Goal: Information Seeking & Learning: Learn about a topic

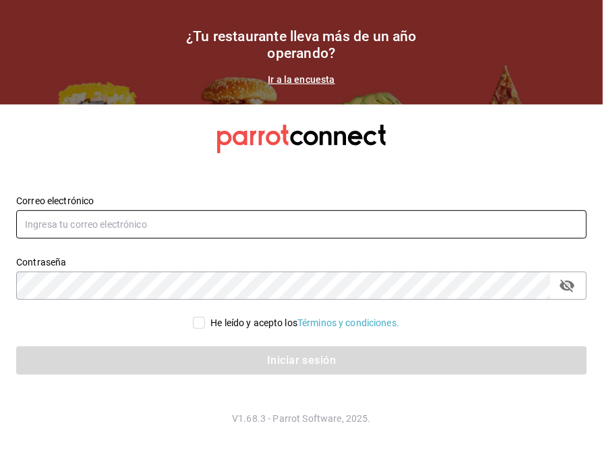
type input "esteban.santos@grupocosteno.com"
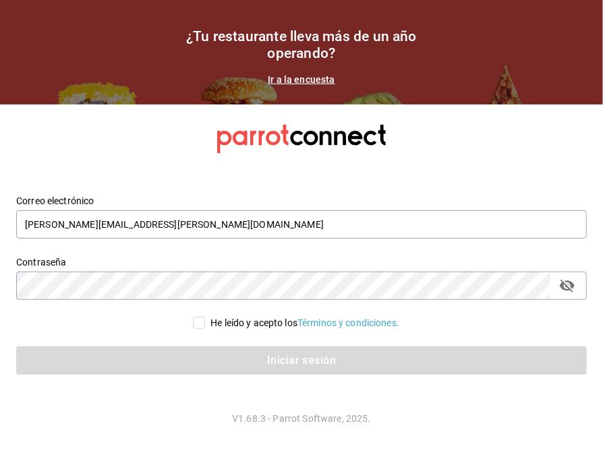
click at [196, 327] on input "He leído y acepto los Términos y condiciones." at bounding box center [199, 323] width 12 height 12
checkbox input "true"
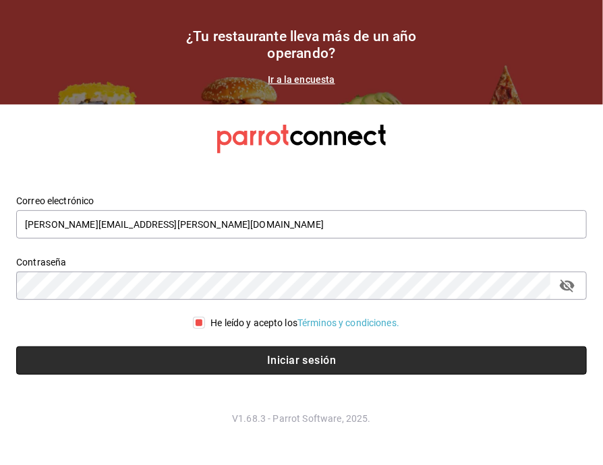
click at [205, 355] on button "Iniciar sesión" at bounding box center [301, 361] width 570 height 28
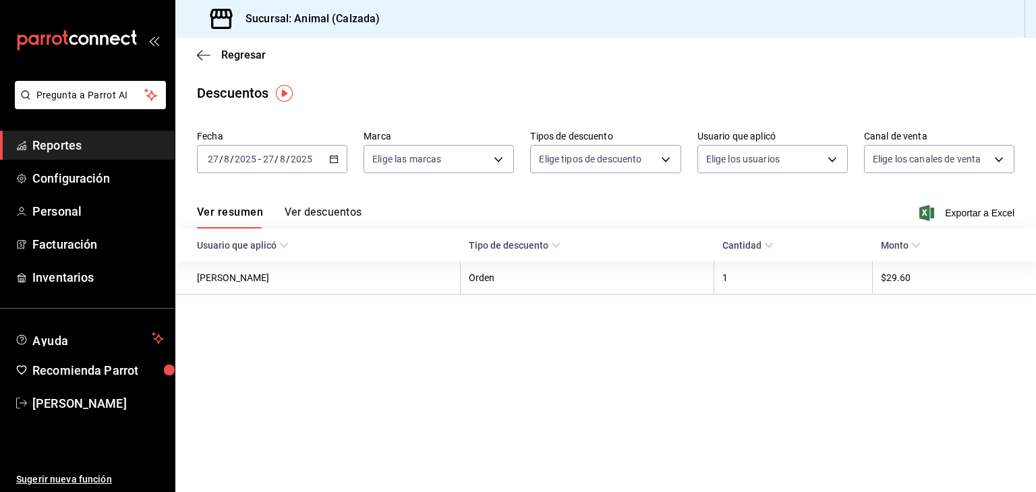
click at [332, 163] on \(Stroke\) "button" at bounding box center [334, 159] width 8 height 7
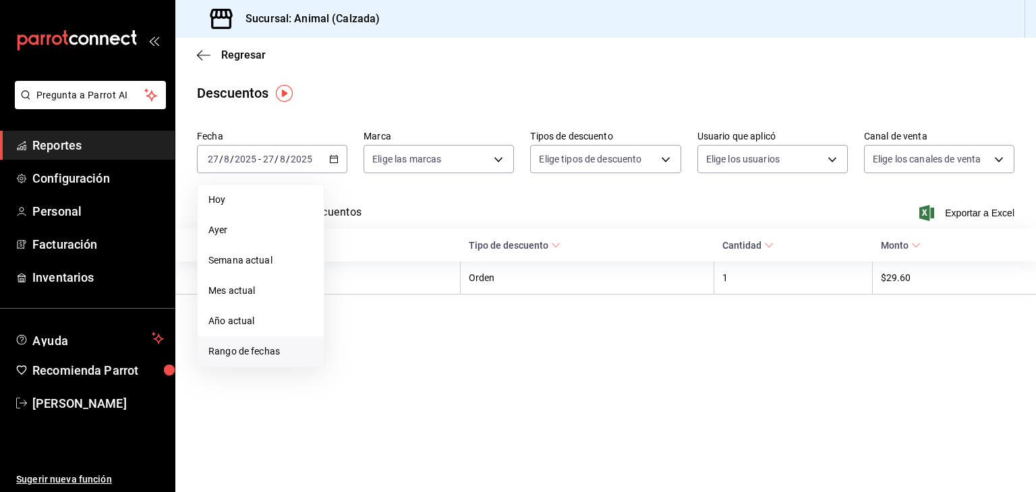
click at [246, 349] on span "Rango de fechas" at bounding box center [260, 352] width 105 height 14
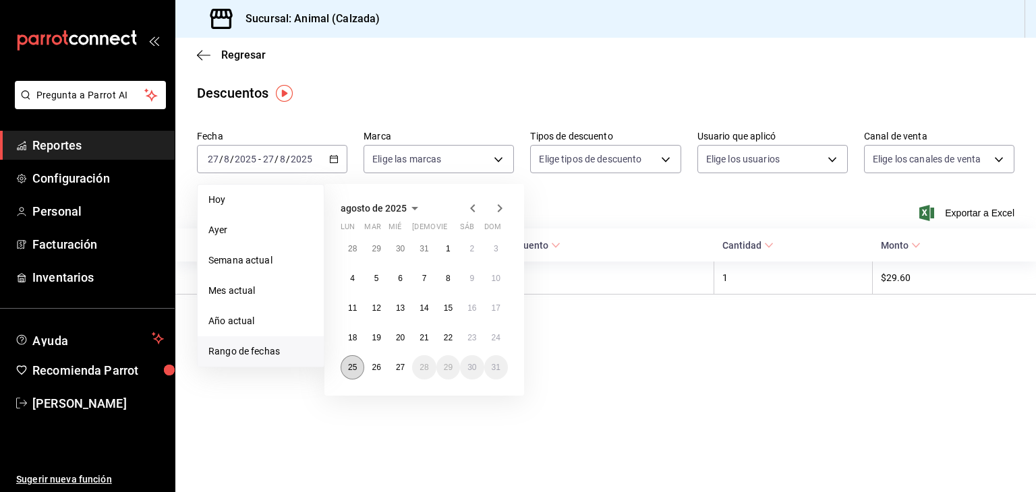
click at [352, 369] on abbr "25" at bounding box center [352, 367] width 9 height 9
click at [399, 370] on abbr "27" at bounding box center [400, 367] width 9 height 9
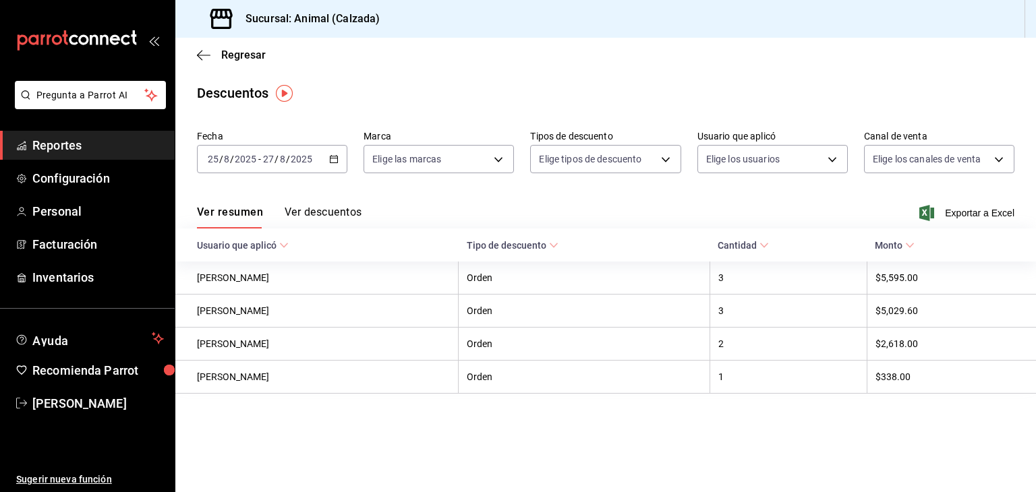
click at [194, 53] on div "Regresar" at bounding box center [605, 55] width 860 height 34
click at [203, 55] on icon "button" at bounding box center [203, 55] width 13 height 12
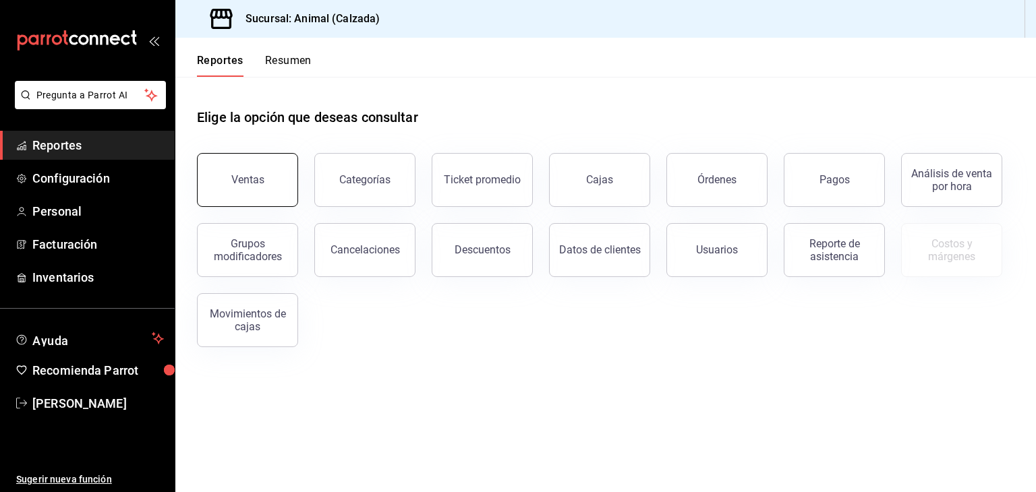
click at [249, 166] on button "Ventas" at bounding box center [247, 180] width 101 height 54
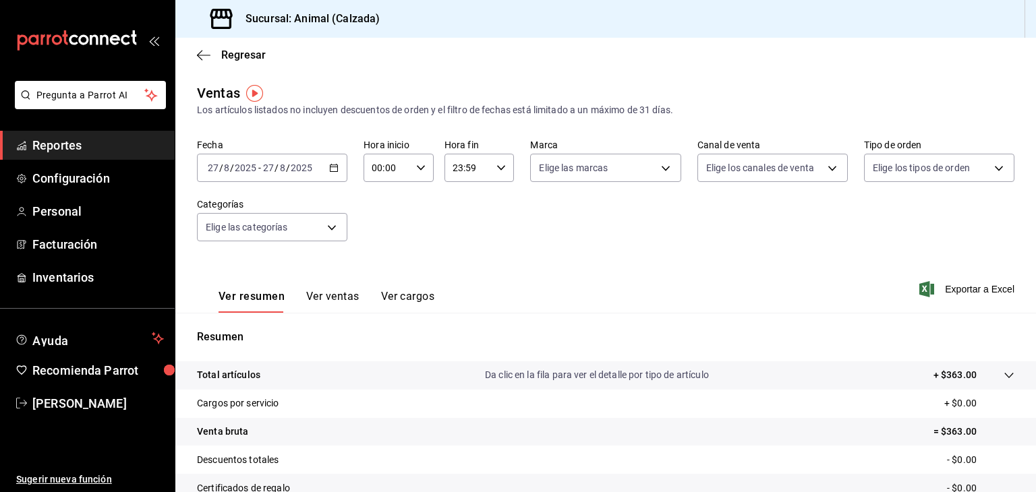
click at [334, 165] on \(Stroke\) "button" at bounding box center [334, 168] width 8 height 7
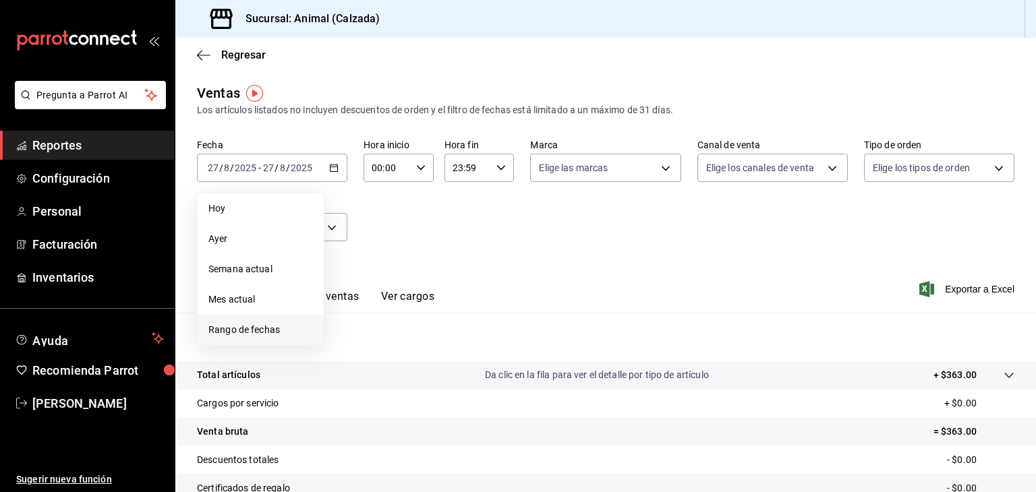
click at [259, 330] on span "Rango de fechas" at bounding box center [260, 330] width 105 height 14
click at [353, 372] on abbr "25" at bounding box center [352, 376] width 9 height 9
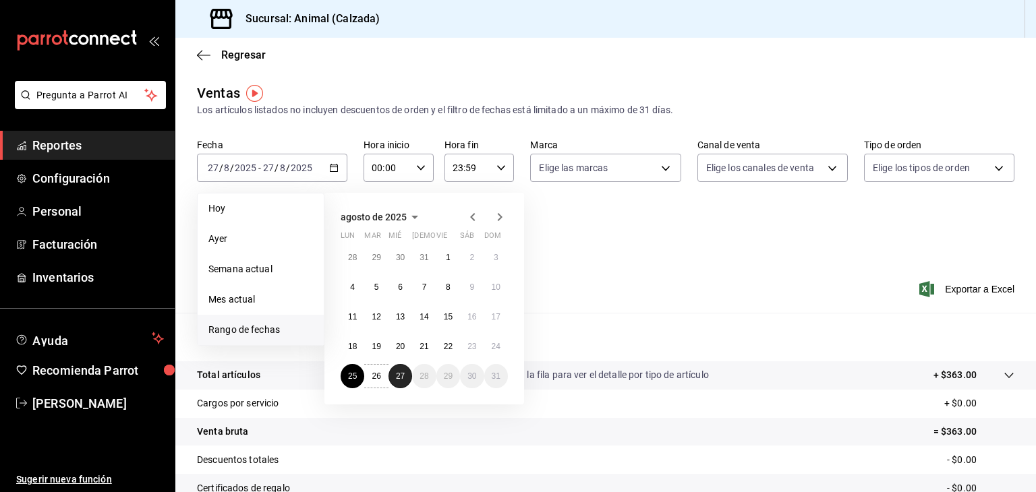
click at [396, 376] on abbr "27" at bounding box center [400, 376] width 9 height 9
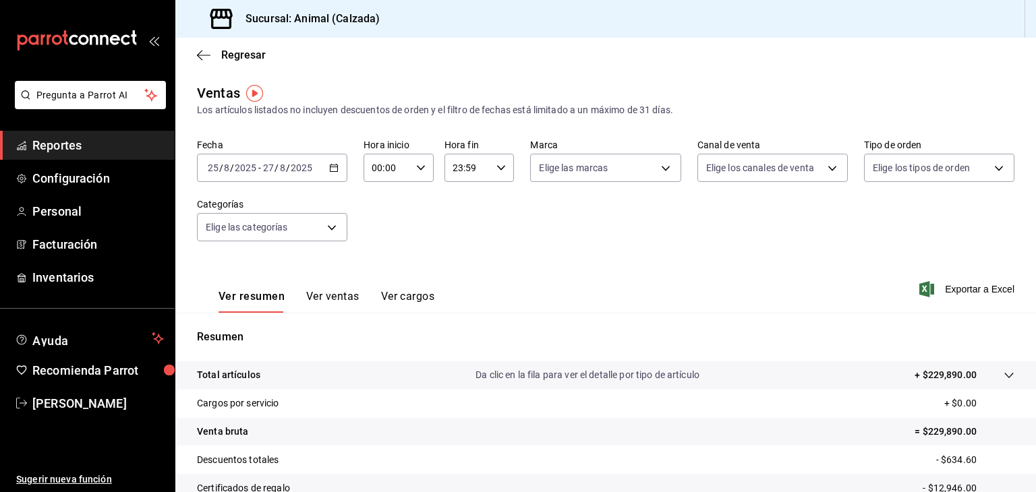
click at [396, 179] on input "00:00" at bounding box center [386, 167] width 47 height 27
click at [386, 256] on button "05" at bounding box center [378, 256] width 29 height 27
type input "05:00"
click at [461, 164] on div at bounding box center [518, 246] width 1036 height 492
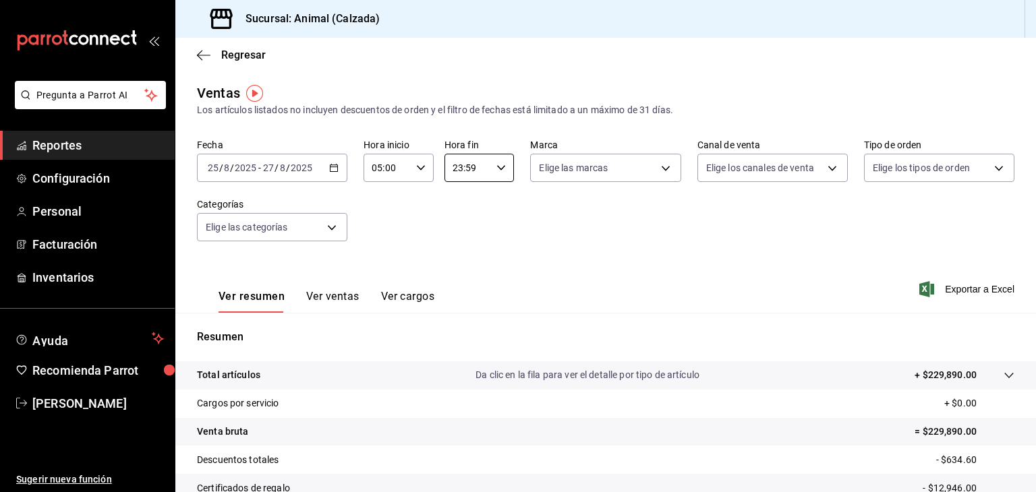
click at [461, 164] on input "23:59" at bounding box center [467, 167] width 47 height 27
click at [456, 268] on button "05" at bounding box center [458, 260] width 29 height 27
click at [491, 205] on span "00" at bounding box center [492, 202] width 13 height 11
type input "05:00"
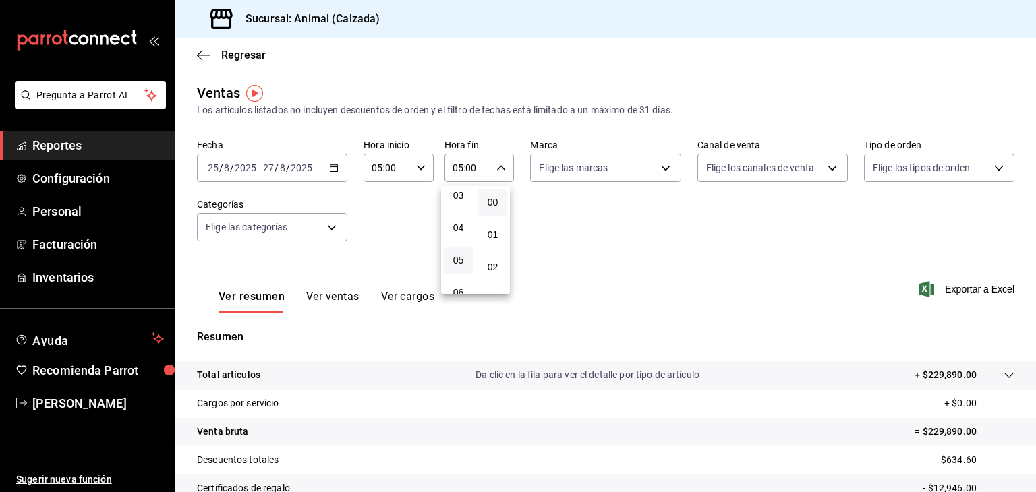
click at [556, 174] on div at bounding box center [518, 246] width 1036 height 492
click at [556, 174] on body "Pregunta a Parrot AI Reportes Configuración Personal Facturación Inventarios Ay…" at bounding box center [518, 246] width 1036 height 492
click at [536, 220] on input "checkbox" at bounding box center [541, 220] width 12 height 12
checkbox input "true"
type input "e26472f3-9262-489d-bcba-4c6b034529c7"
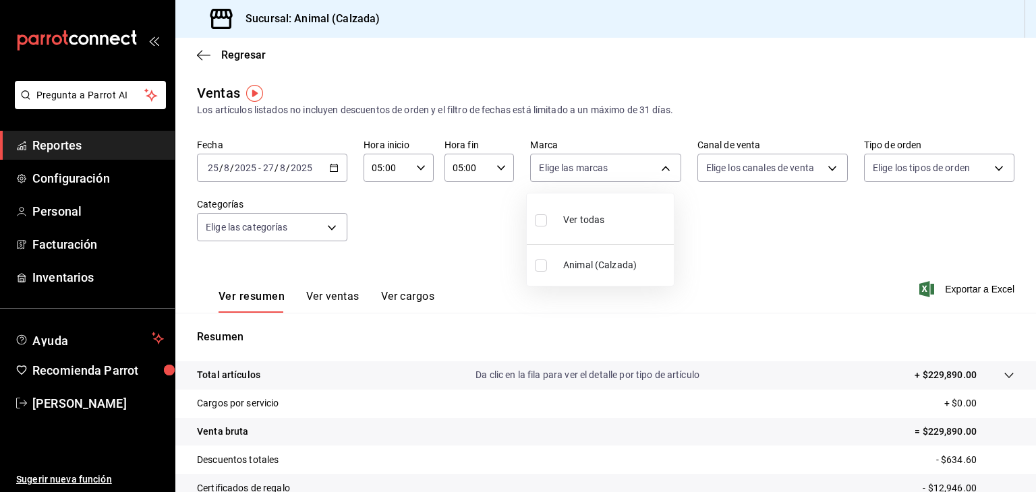
checkbox input "true"
click at [602, 175] on div at bounding box center [518, 246] width 1036 height 492
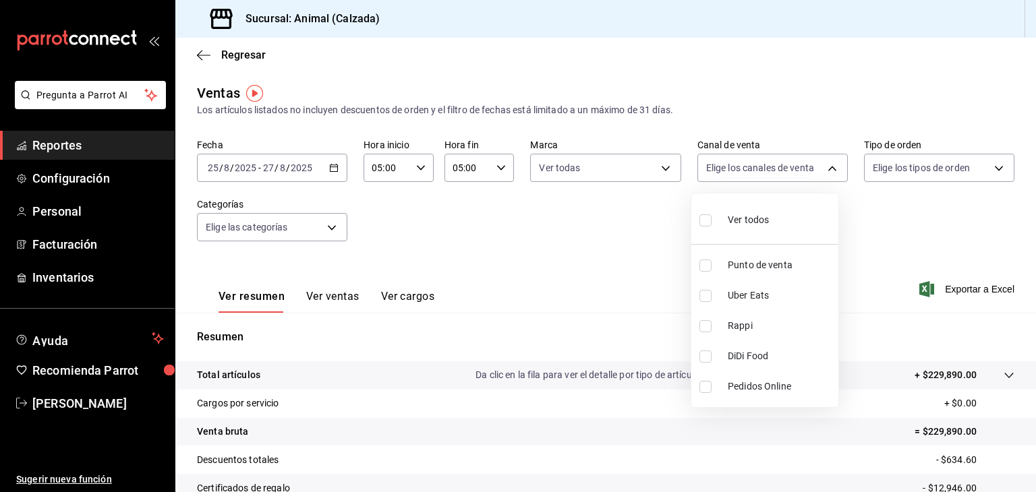
click at [602, 175] on body "Pregunta a Parrot AI Reportes Configuración Personal Facturación Inventarios Ay…" at bounding box center [518, 246] width 1036 height 492
click at [602, 219] on input "checkbox" at bounding box center [705, 220] width 12 height 12
checkbox input "true"
type input "PARROT,UBER_EATS,RAPPI,DIDI_FOOD,ONLINE"
checkbox input "true"
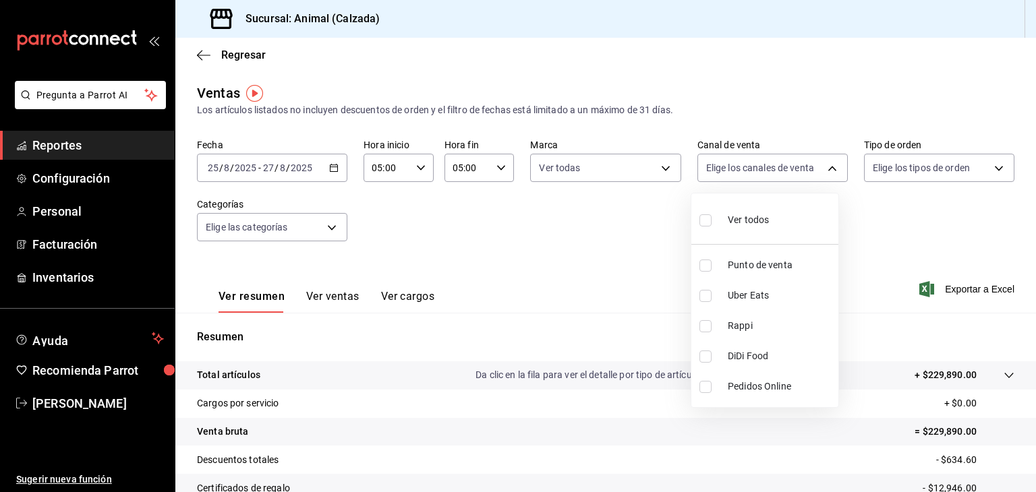
checkbox input "true"
click at [602, 164] on div at bounding box center [518, 246] width 1036 height 492
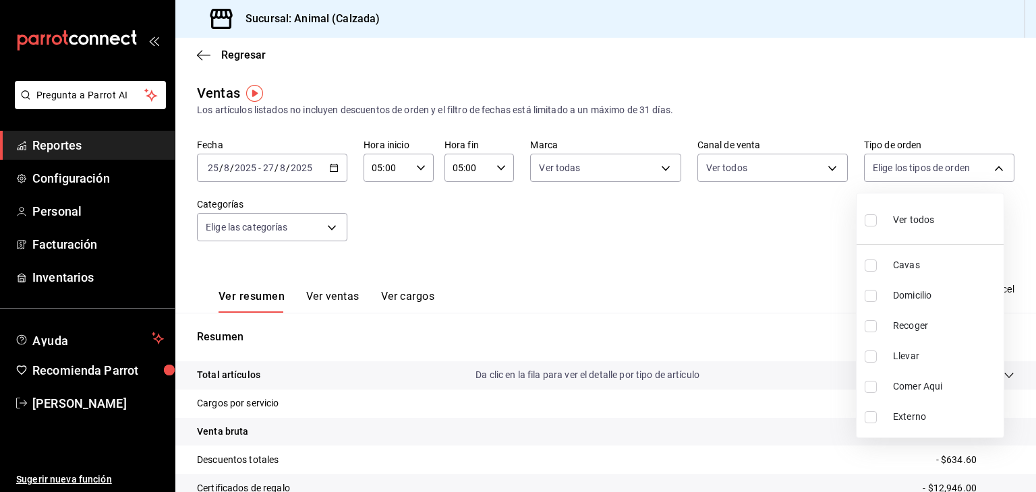
drag, startPoint x: 872, startPoint y: 164, endPoint x: 871, endPoint y: 225, distance: 61.4
click at [602, 225] on body "Pregunta a Parrot AI Reportes Configuración Personal Facturación Inventarios Ay…" at bounding box center [518, 246] width 1036 height 492
click at [602, 225] on input "checkbox" at bounding box center [870, 220] width 12 height 12
checkbox input "true"
type input "588630d3-b511-4bba-a729-32472510037f,54b7ae00-ca47-4ec1-b7ff-55842c0a2b62,92293…"
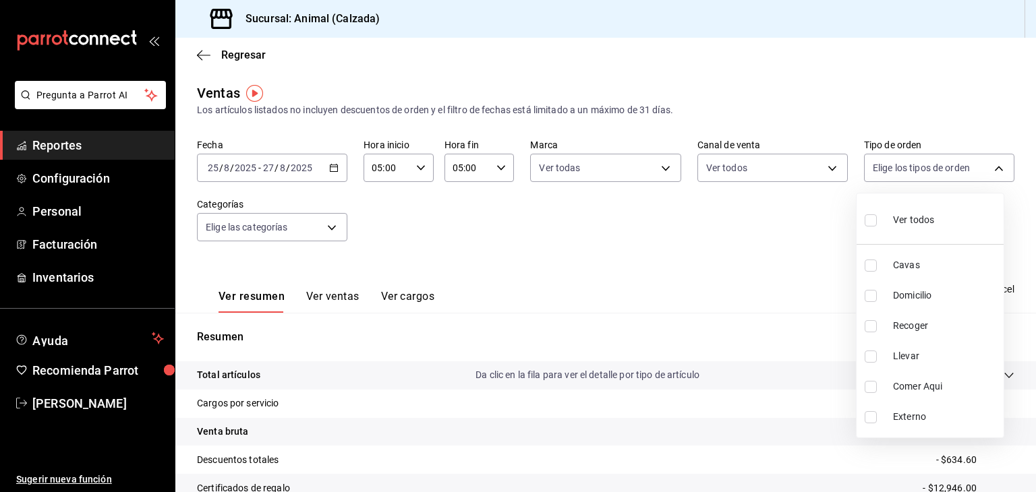
checkbox input "true"
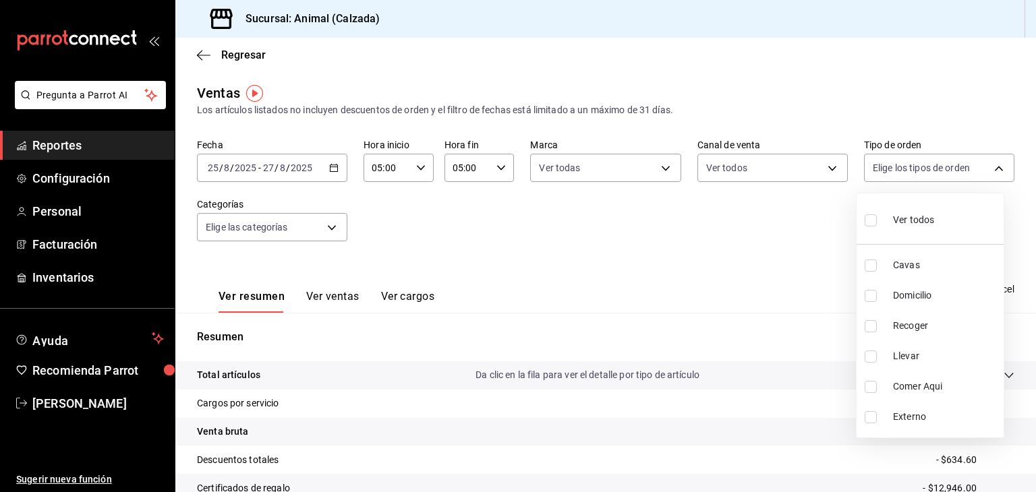
checkbox input "true"
click at [320, 222] on div at bounding box center [518, 246] width 1036 height 492
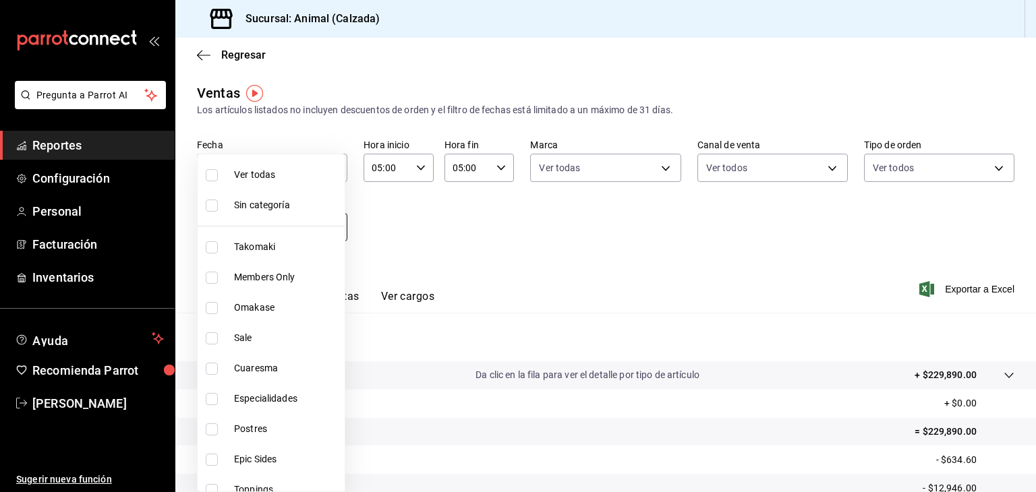
click at [310, 239] on body "Pregunta a Parrot AI Reportes Configuración Personal Facturación Inventarios Ay…" at bounding box center [518, 246] width 1036 height 492
click at [216, 179] on input "checkbox" at bounding box center [212, 175] width 12 height 12
checkbox input "true"
type input "5d35a5f4-3063-4397-a550-a8f4eca83956,9bcdf976-3d2d-44f2-8aa2-d656f6bc4aaa,d84f4…"
checkbox input "true"
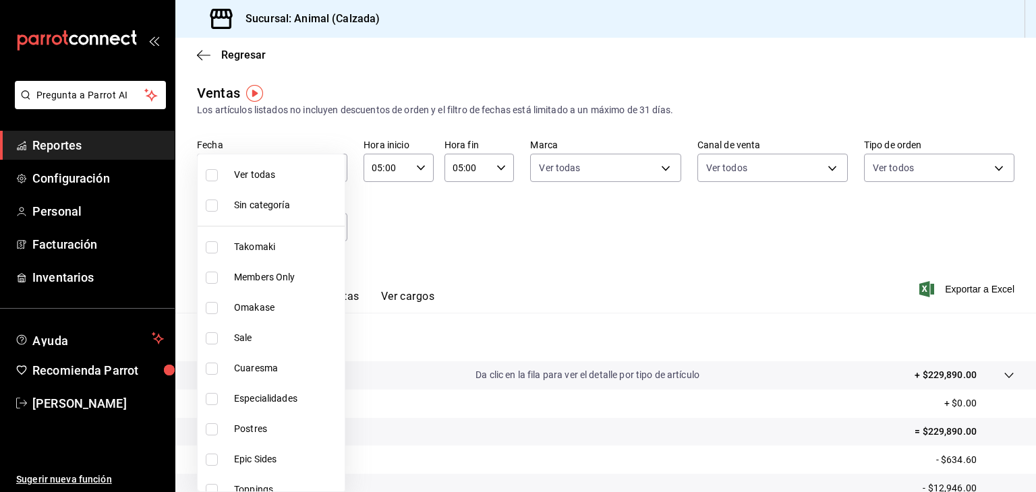
checkbox input "true"
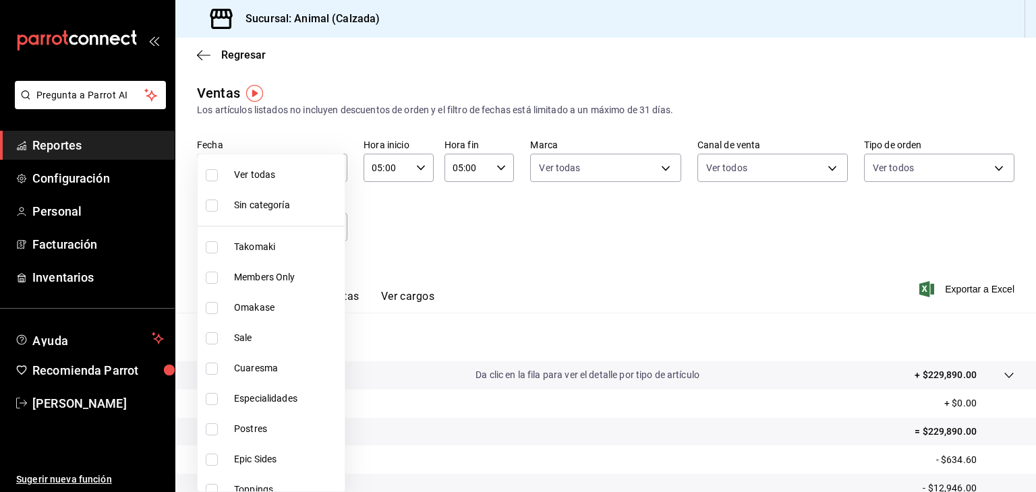
checkbox input "true"
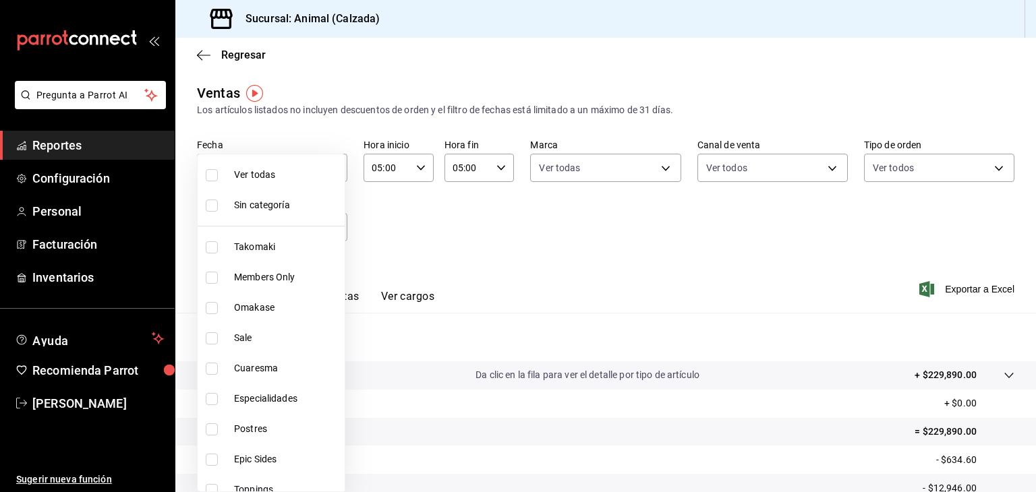
checkbox input "true"
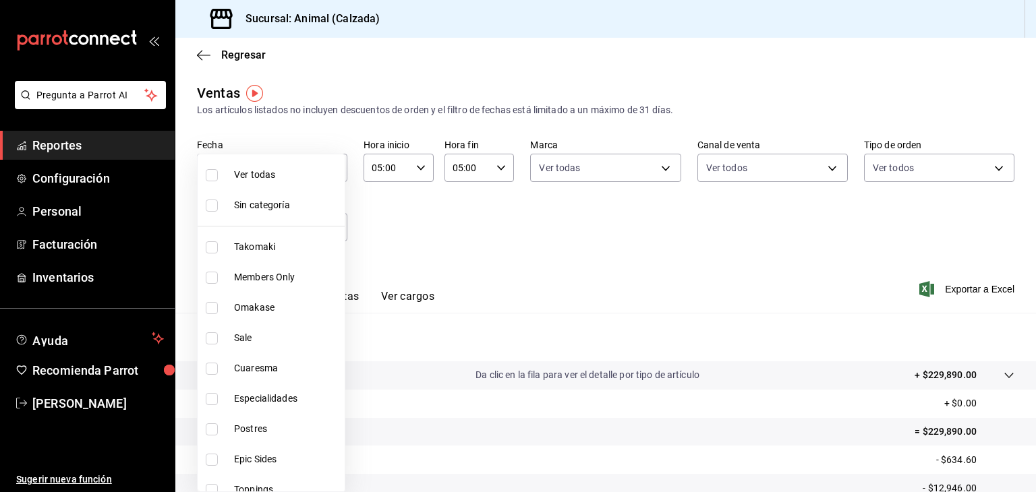
checkbox input "true"
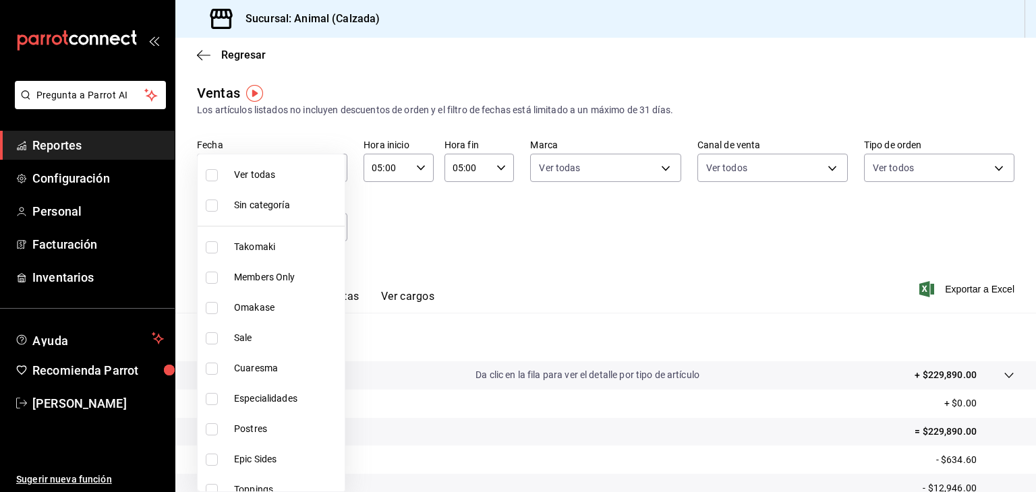
checkbox input "true"
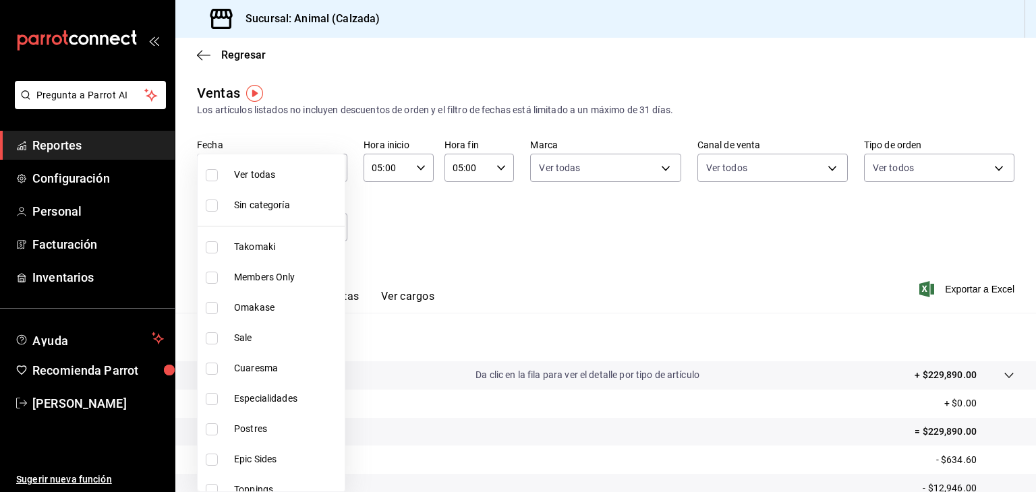
checkbox input "true"
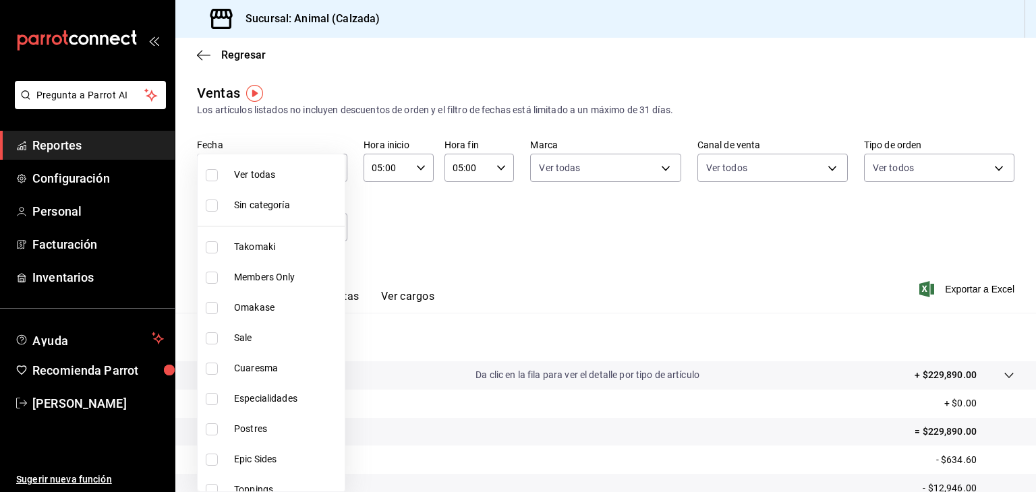
checkbox input "true"
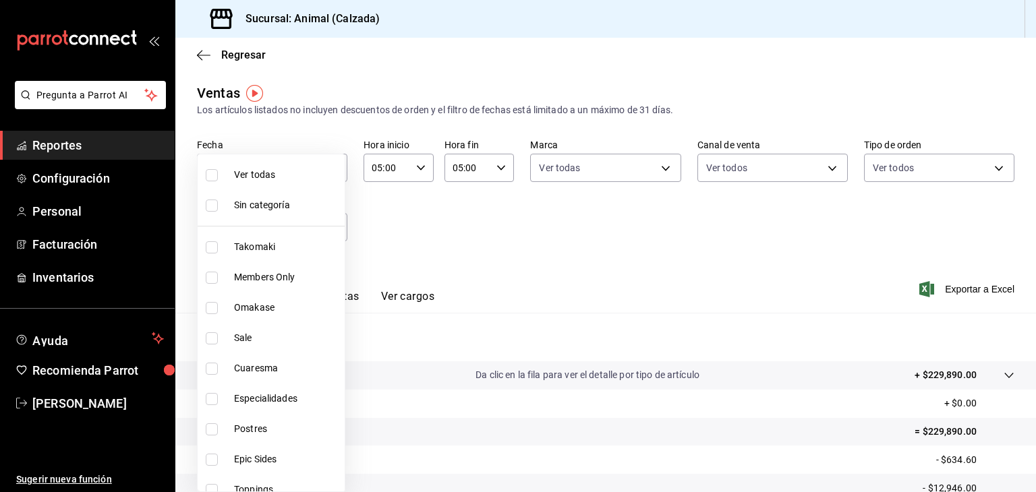
checkbox input "true"
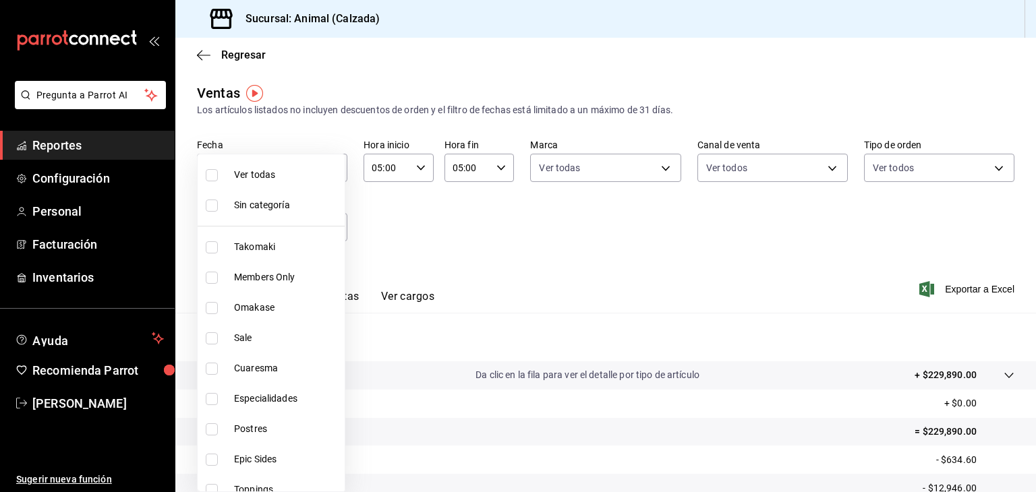
checkbox input "true"
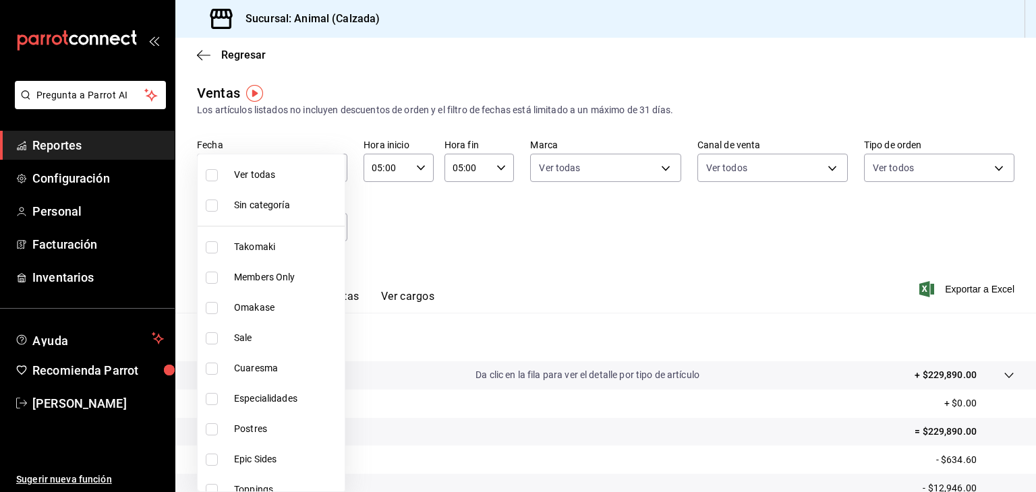
checkbox input "true"
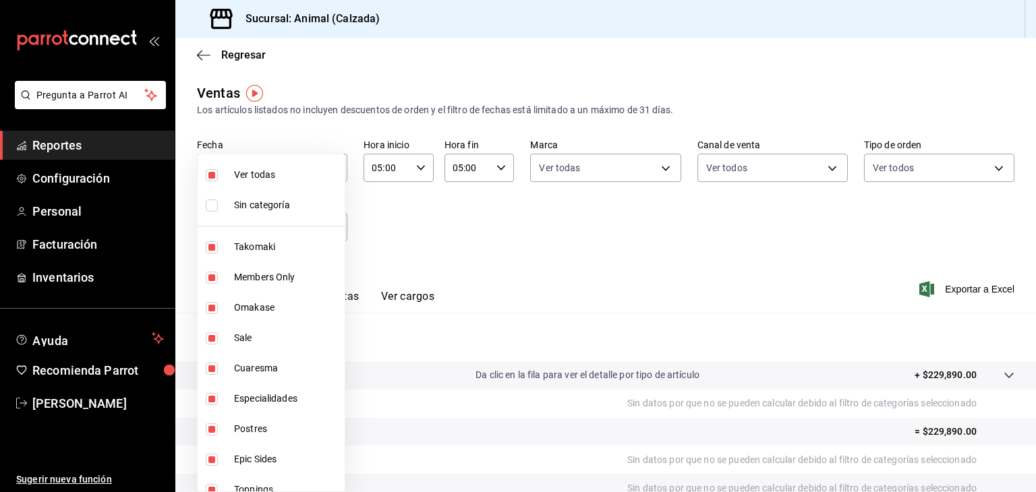
click at [475, 268] on div at bounding box center [518, 246] width 1036 height 492
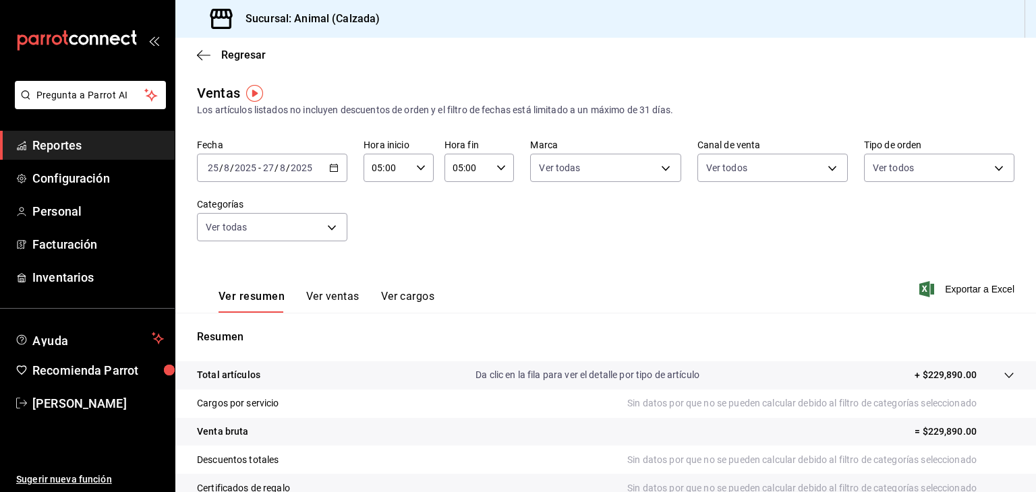
click at [312, 291] on button "Ver ventas" at bounding box center [332, 301] width 53 height 23
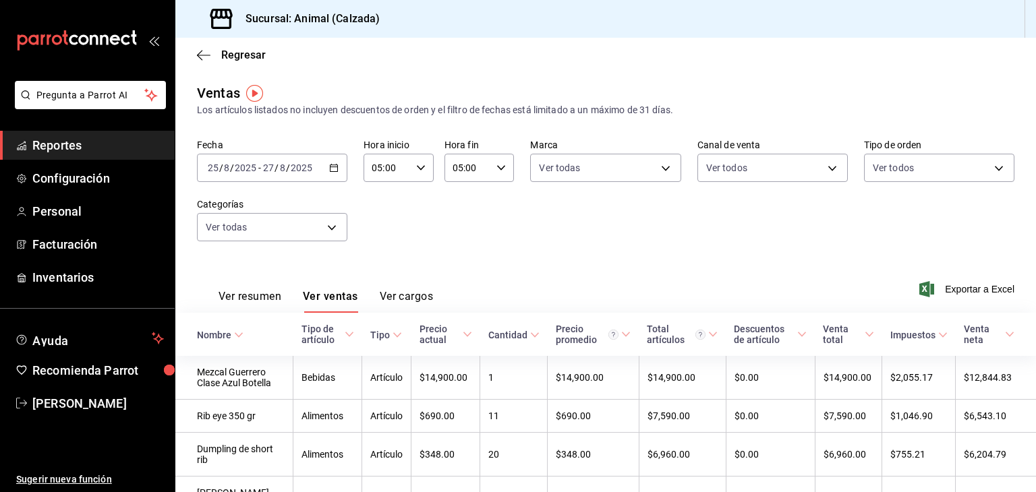
click at [311, 332] on div "Tipo de artículo" at bounding box center [321, 335] width 40 height 22
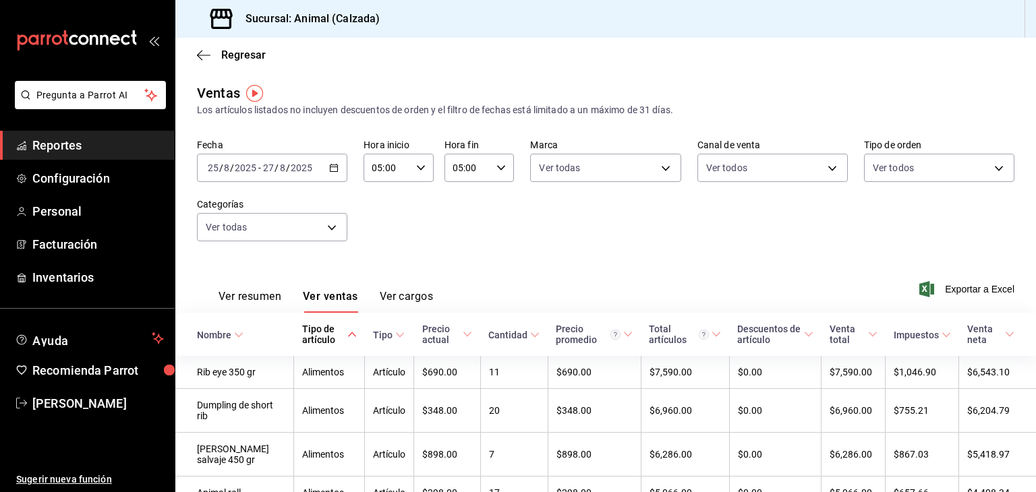
click at [311, 332] on div "Tipo de artículo" at bounding box center [323, 335] width 42 height 22
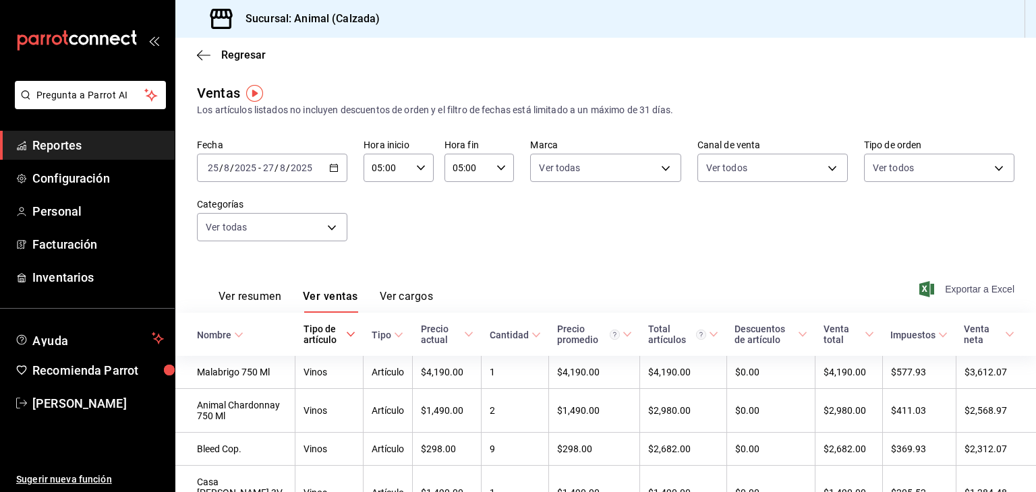
click at [602, 281] on span "Exportar a Excel" at bounding box center [968, 289] width 92 height 16
click at [602, 287] on span "Exportar a Excel" at bounding box center [968, 289] width 92 height 16
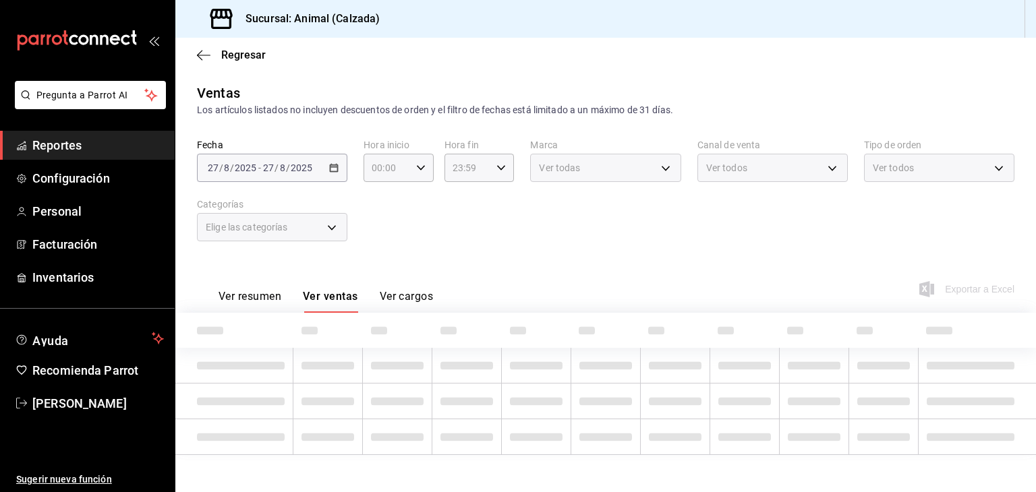
type input "05:00"
type input "5d35a5f4-3063-4397-a550-a8f4eca83956,9bcdf976-3d2d-44f2-8aa2-d656f6bc4aaa,d84f4…"
type input "e26472f3-9262-489d-bcba-4c6b034529c7"
type input "PARROT,UBER_EATS,RAPPI,DIDI_FOOD,ONLINE"
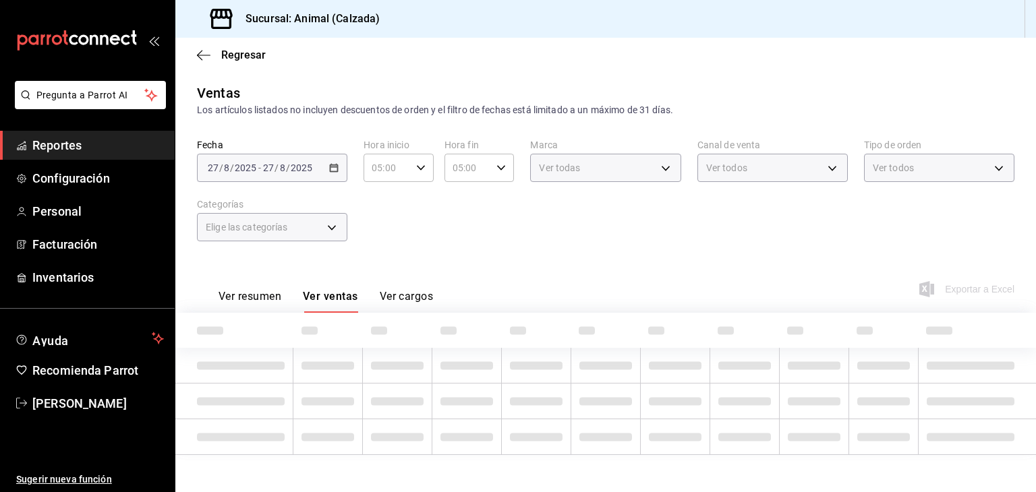
type input "588630d3-b511-4bba-a729-32472510037f,54b7ae00-ca47-4ec1-b7ff-55842c0a2b62,92293…"
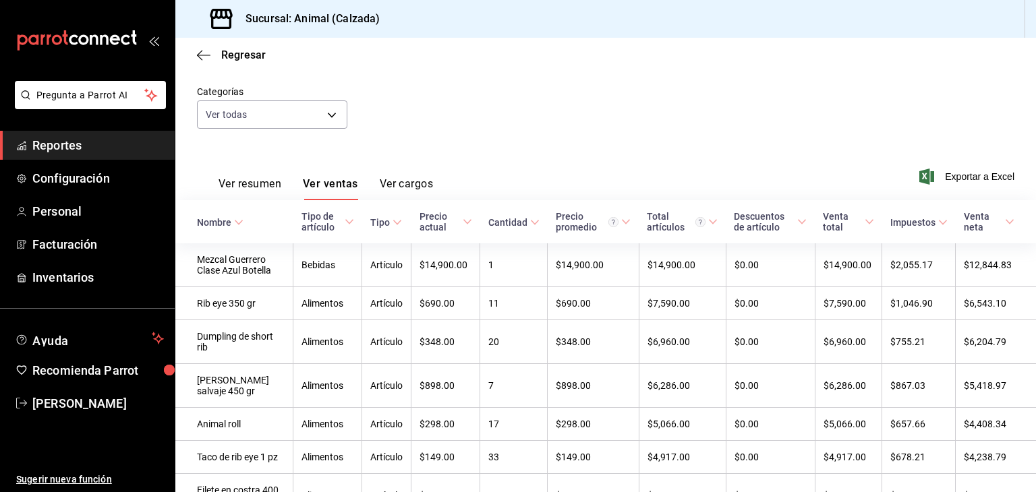
scroll to position [94, 0]
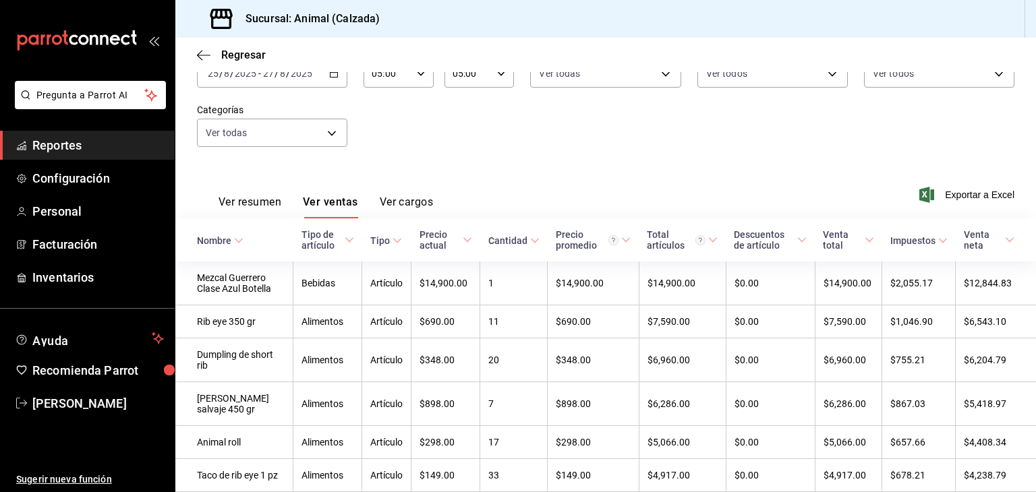
click at [327, 245] on div "Tipo de artículo" at bounding box center [321, 240] width 40 height 22
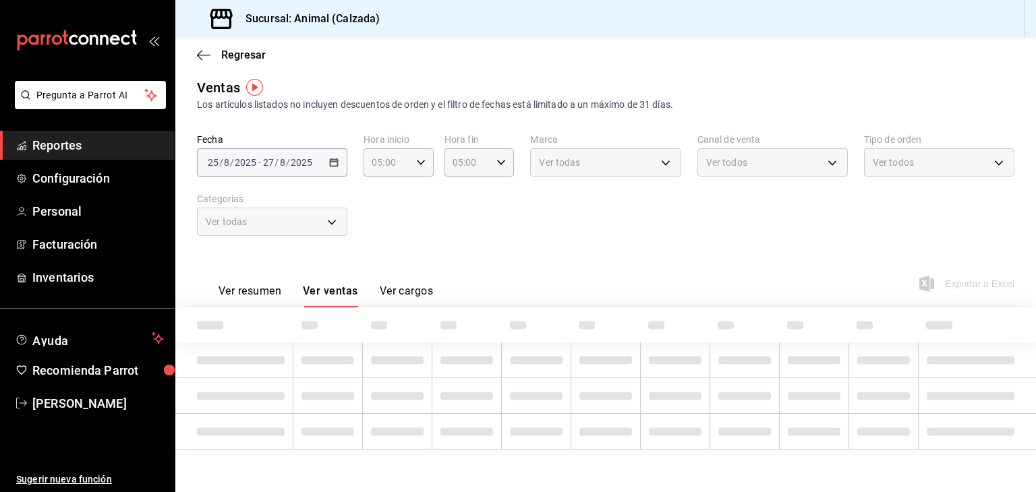
click at [327, 245] on div "Fecha 2025-08-25 25 / 8 / 2025 - 2025-08-27 27 / 8 / 2025 Hora inicio 05:00 Hor…" at bounding box center [605, 193] width 817 height 119
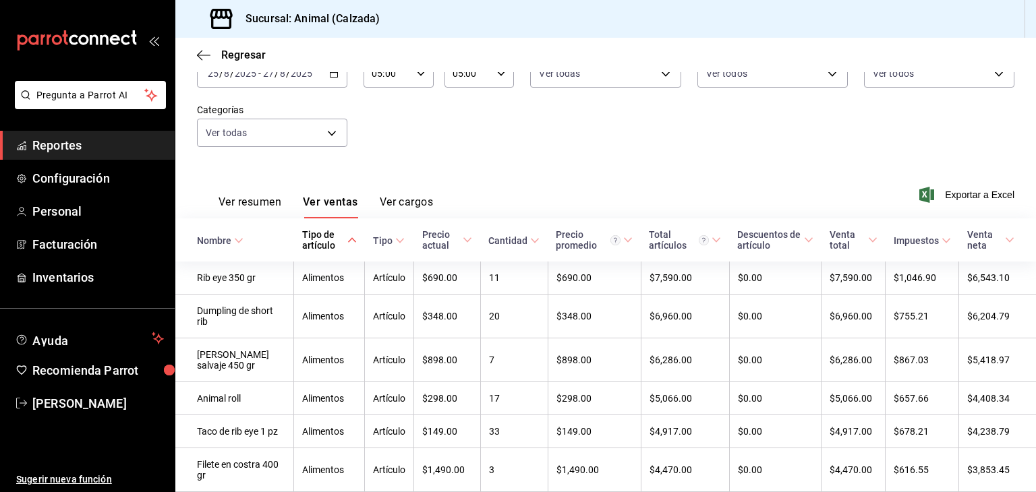
click at [327, 245] on div "Tipo de artículo" at bounding box center [323, 240] width 42 height 22
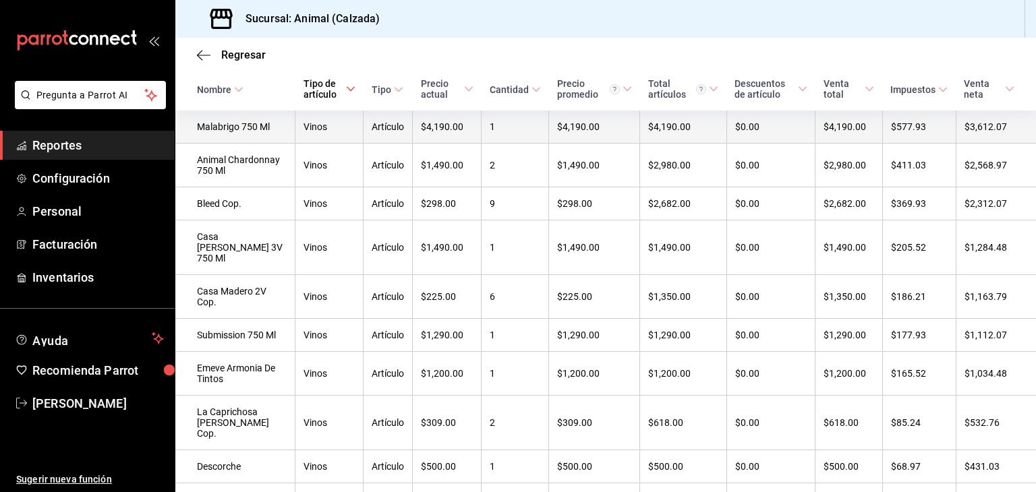
scroll to position [245, 0]
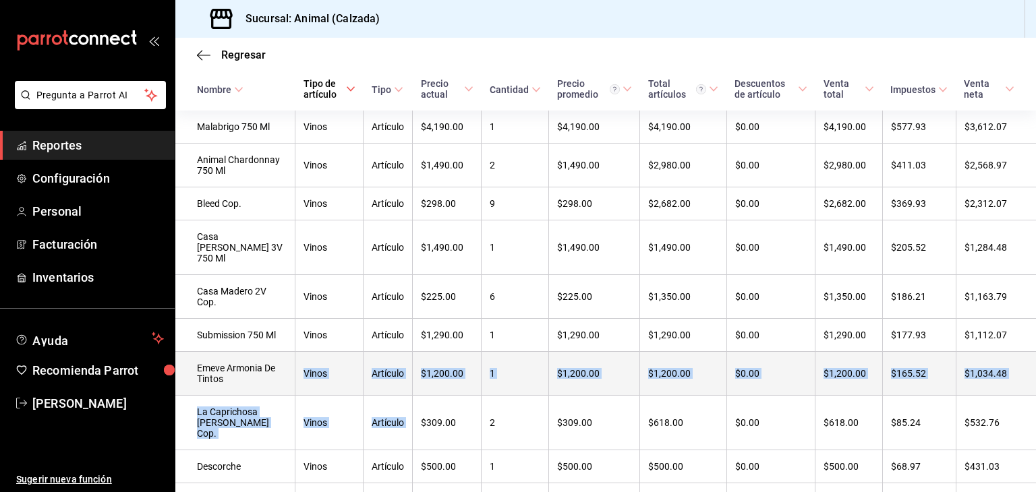
drag, startPoint x: 401, startPoint y: 441, endPoint x: 278, endPoint y: 401, distance: 129.2
click at [278, 396] on td "Emeve Armonia De Tintos" at bounding box center [235, 374] width 120 height 44
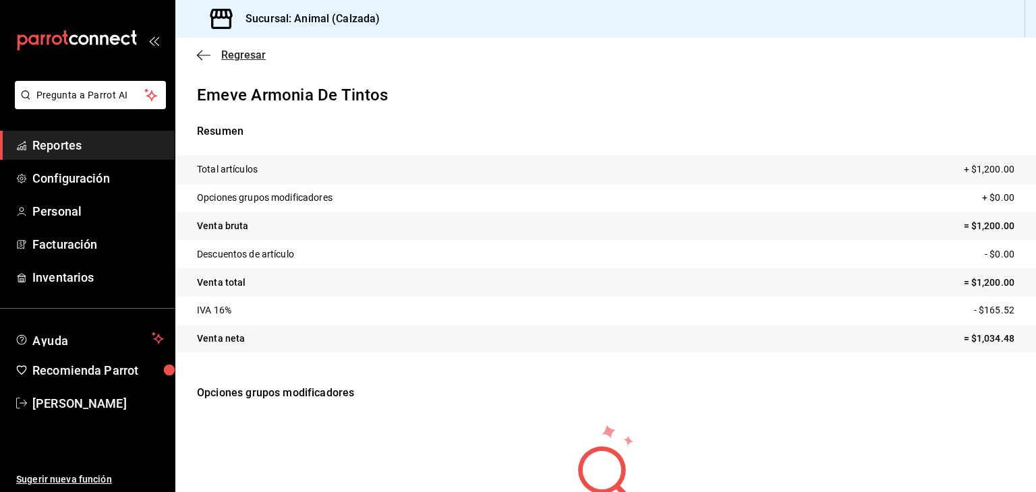
click at [212, 59] on span "Regresar" at bounding box center [231, 55] width 69 height 13
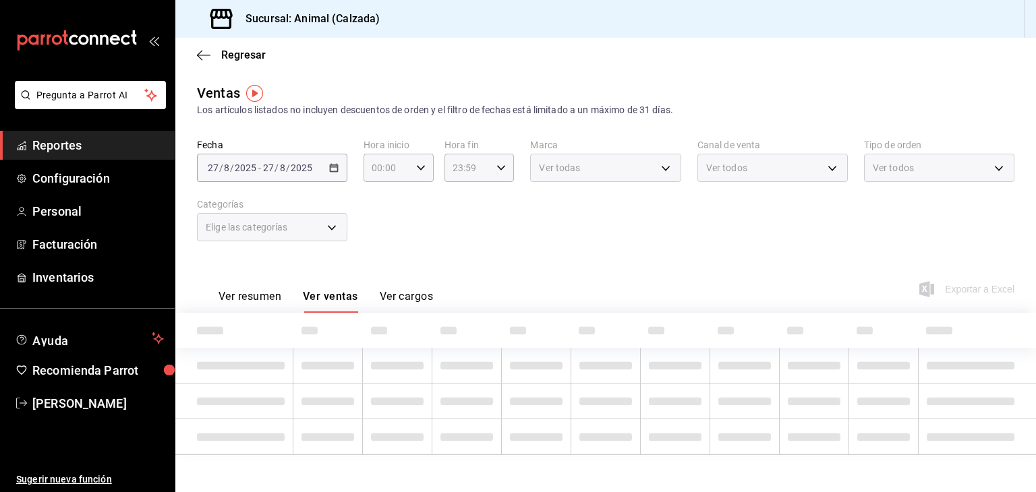
type input "05:00"
type input "5d35a5f4-3063-4397-a550-a8f4eca83956,9bcdf976-3d2d-44f2-8aa2-d656f6bc4aaa,d84f4…"
type input "e26472f3-9262-489d-bcba-4c6b034529c7"
type input "PARROT,UBER_EATS,RAPPI,DIDI_FOOD,ONLINE"
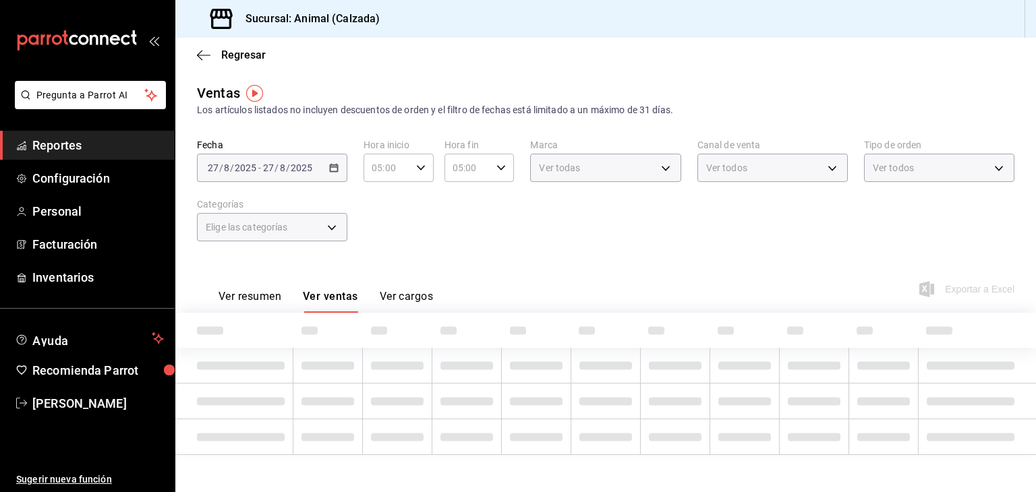
type input "588630d3-b511-4bba-a729-32472510037f,54b7ae00-ca47-4ec1-b7ff-55842c0a2b62,92293…"
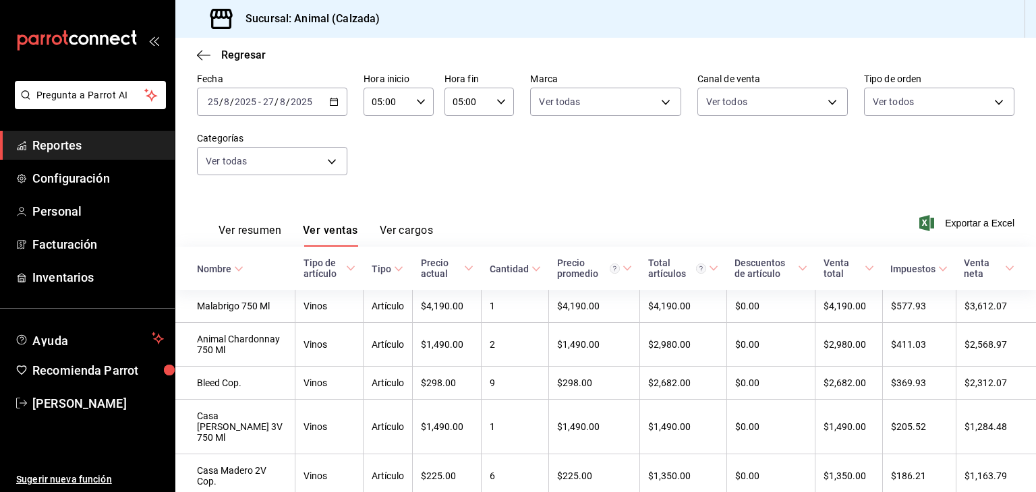
scroll to position [65, 0]
click at [336, 99] on \(Stroke\) "button" at bounding box center [336, 99] width 1 height 1
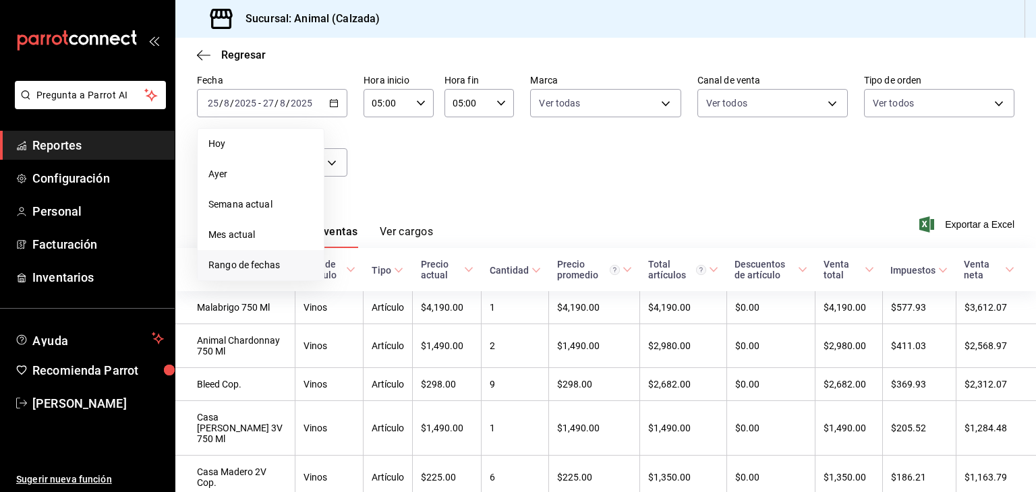
click at [267, 257] on li "Rango de fechas" at bounding box center [261, 265] width 126 height 30
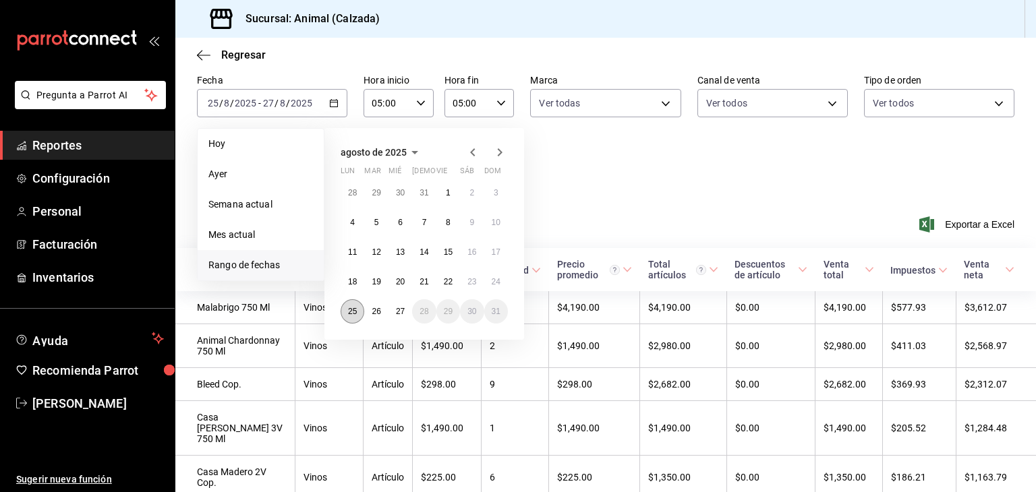
click at [349, 310] on abbr "25" at bounding box center [352, 311] width 9 height 9
click at [383, 314] on button "26" at bounding box center [376, 311] width 24 height 24
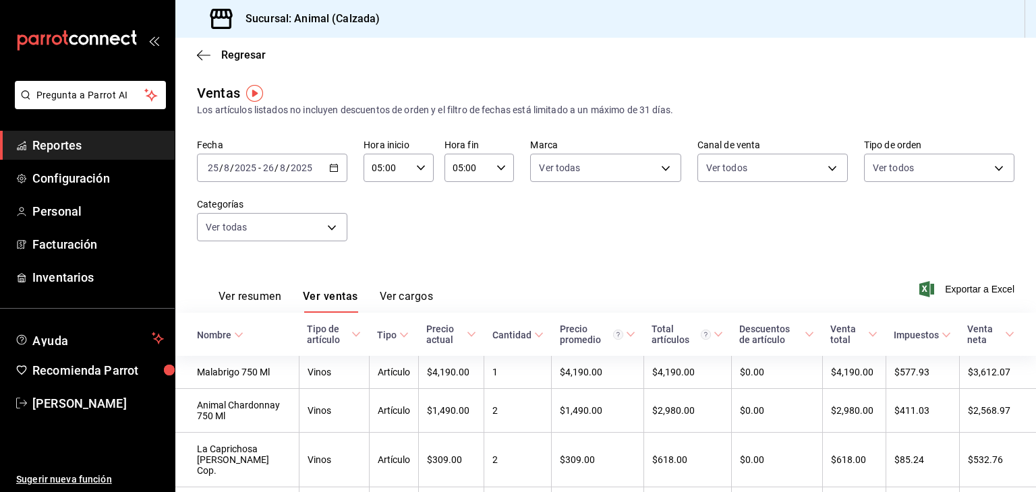
click at [337, 170] on div "2025-08-25 25 / 8 / 2025 - 2025-08-26 26 / 8 / 2025" at bounding box center [272, 168] width 150 height 28
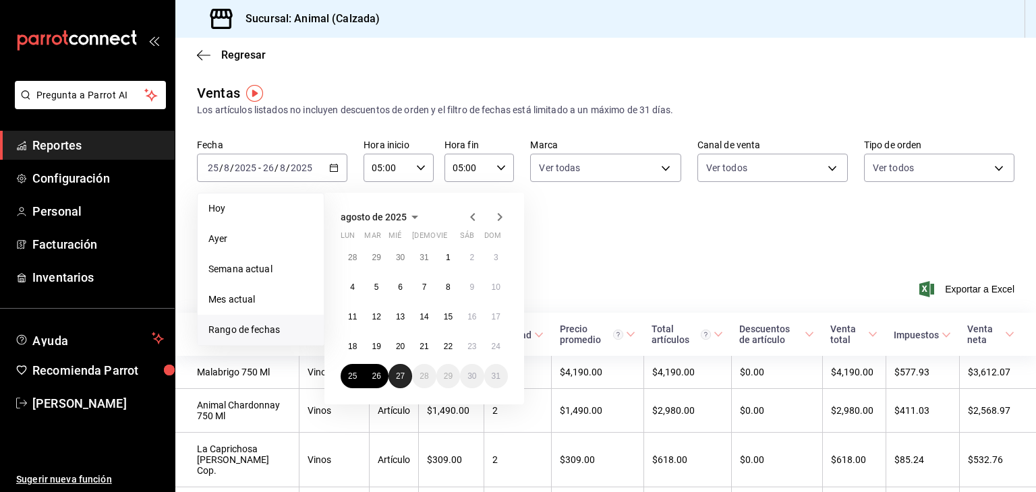
click at [397, 372] on abbr "27" at bounding box center [400, 376] width 9 height 9
click at [354, 378] on abbr "25" at bounding box center [352, 376] width 9 height 9
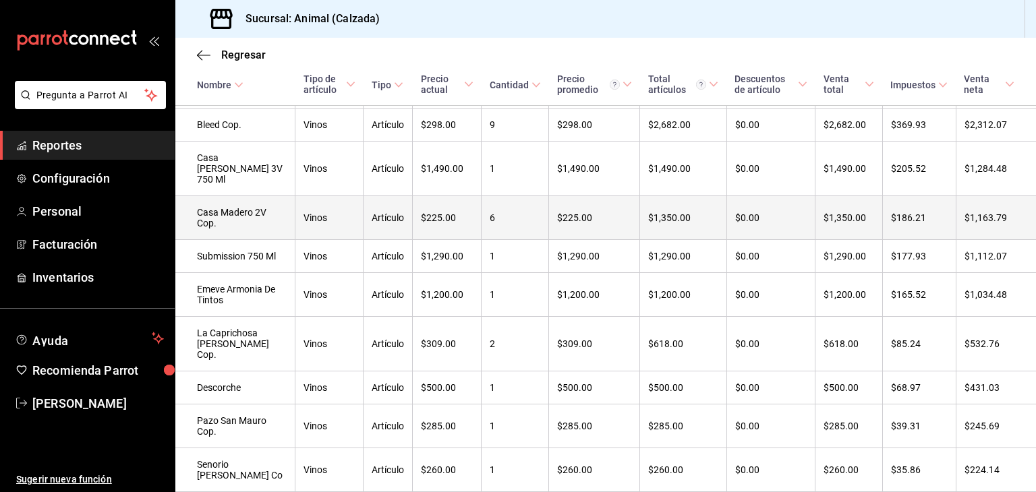
scroll to position [337, 0]
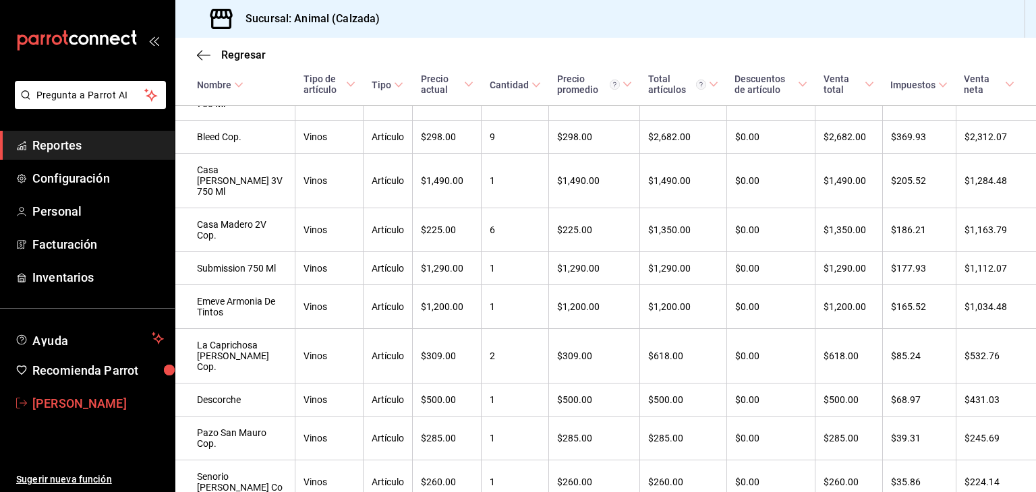
click at [27, 394] on link "[PERSON_NAME]" at bounding box center [87, 403] width 175 height 29
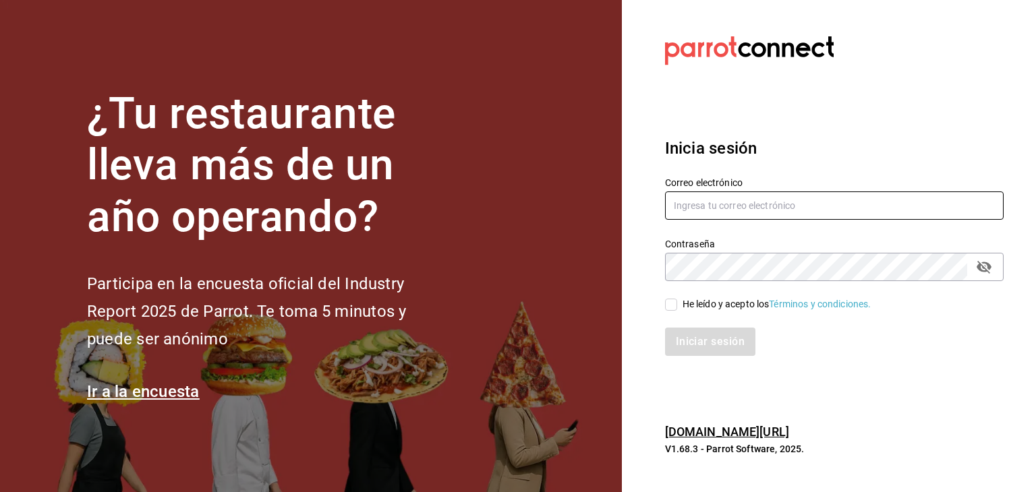
type input "esteban.santos@grupocosteno.com"
